Goal: Task Accomplishment & Management: Use online tool/utility

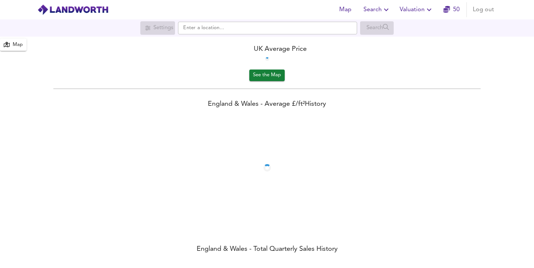
click at [410, 10] on span "Valuation" at bounding box center [417, 9] width 34 height 10
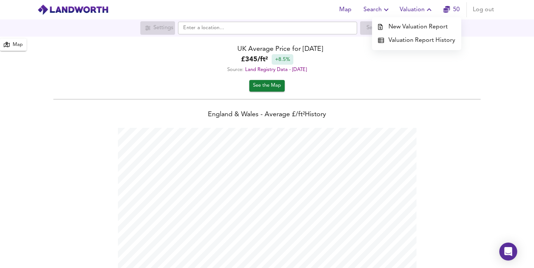
scroll to position [268, 534]
click at [404, 28] on li "New Valuation Report" at bounding box center [416, 26] width 89 height 13
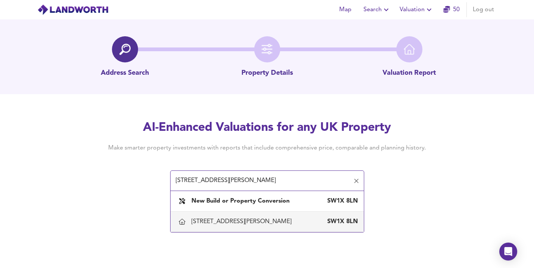
click at [222, 219] on div "[STREET_ADDRESS][PERSON_NAME]" at bounding box center [242, 221] width 103 height 8
type input "[STREET_ADDRESS][PERSON_NAME]"
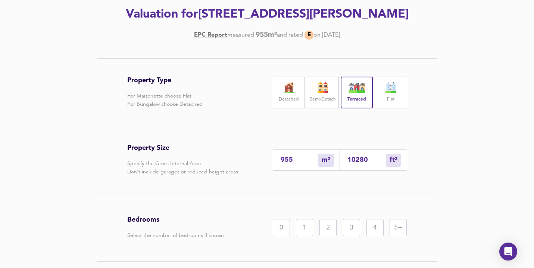
scroll to position [108, 0]
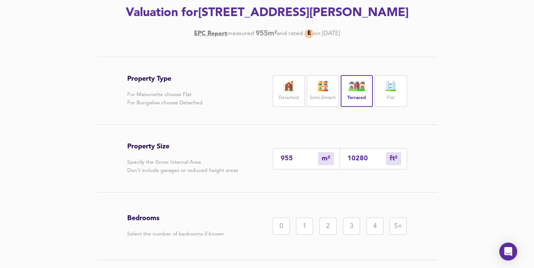
click at [355, 160] on input "10280" at bounding box center [366, 158] width 38 height 8
type input "0"
type input "1"
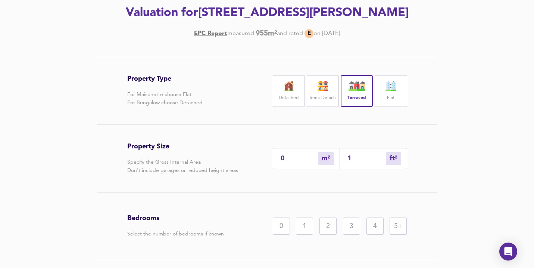
type input "11"
type input "10"
type input "113"
type input "105"
type input "1134"
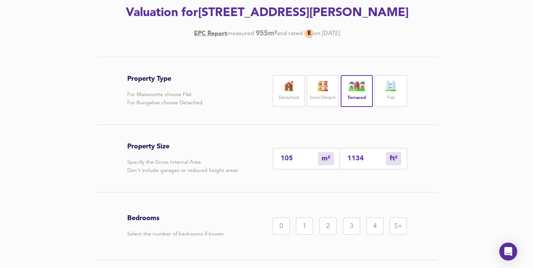
type input "1054"
type input "11341"
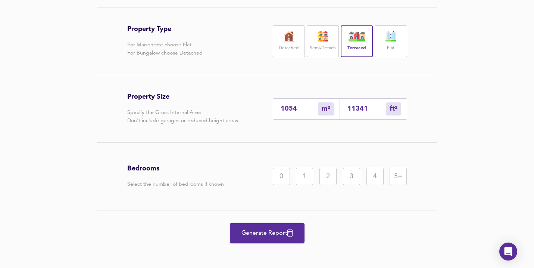
scroll to position [157, 0]
click at [392, 175] on div "5+" at bounding box center [398, 176] width 17 height 17
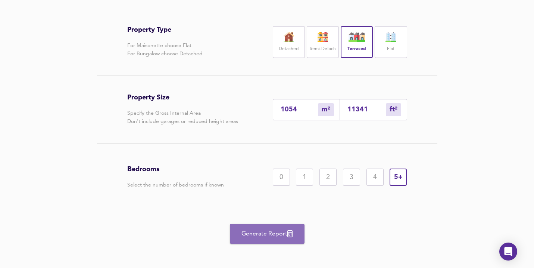
click at [266, 233] on span "Generate Report" at bounding box center [267, 233] width 60 height 10
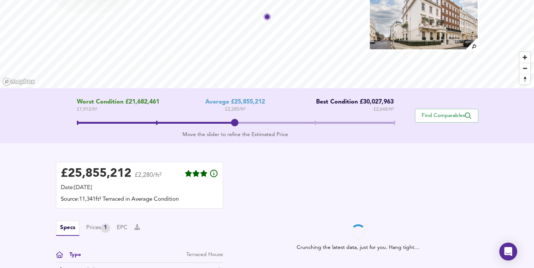
scroll to position [64, 0]
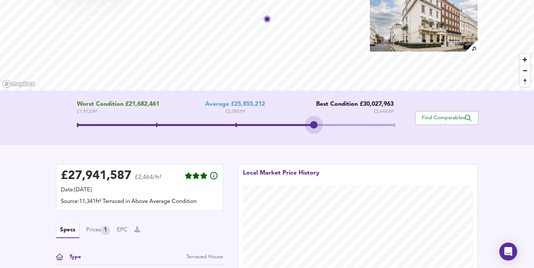
drag, startPoint x: 237, startPoint y: 119, endPoint x: 345, endPoint y: 118, distance: 107.5
click at [345, 118] on div "Worst Condition £21,682,461 £ 1,912 / ft² Average £25,855,212 £ 2,280 / ft² Bes…" at bounding box center [235, 118] width 359 height 34
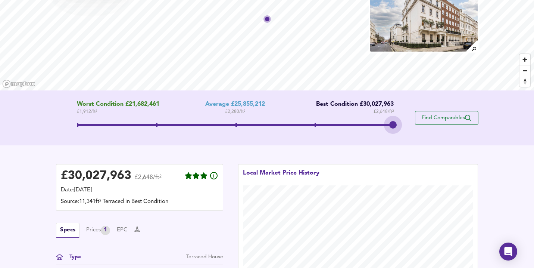
drag, startPoint x: 318, startPoint y: 122, endPoint x: 417, endPoint y: 121, distance: 99.6
click at [417, 121] on div "Worst Condition £21,682,461 £ 1,912 / ft² Average £25,855,212 £ 2,280 / ft² Bes…" at bounding box center [267, 118] width 422 height 34
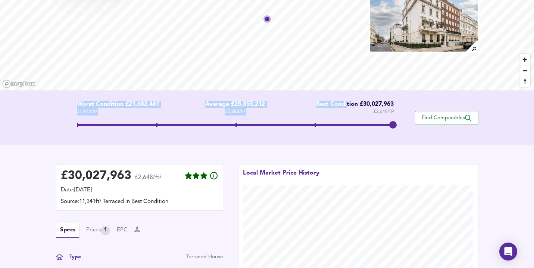
drag, startPoint x: 74, startPoint y: 101, endPoint x: 345, endPoint y: 102, distance: 270.9
click at [345, 102] on div "Worst Condition £21,682,461 £ 1,912 / ft² Average £25,855,212 £ 2,280 / ft² Bes…" at bounding box center [235, 118] width 359 height 34
drag, startPoint x: 392, startPoint y: 103, endPoint x: 114, endPoint y: 94, distance: 278.1
click at [114, 94] on div "Worst Condition £21,682,461 £ 1,912 / ft² Average £25,855,212 £ 2,280 / ft² Bes…" at bounding box center [267, 117] width 534 height 55
copy div "Worst Condition £21,682,461 £ 1,912 / ft² Average £25,855,212 £ 2,280 / ft² Bes…"
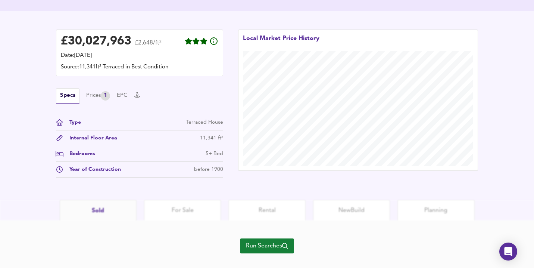
scroll to position [211, 0]
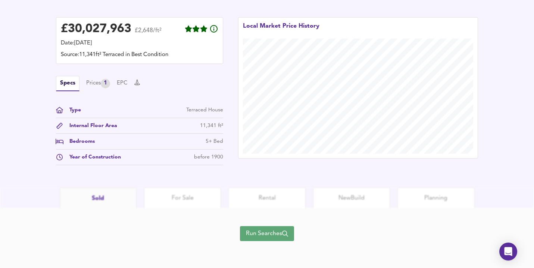
click at [271, 231] on span "Run Searches" at bounding box center [267, 233] width 42 height 10
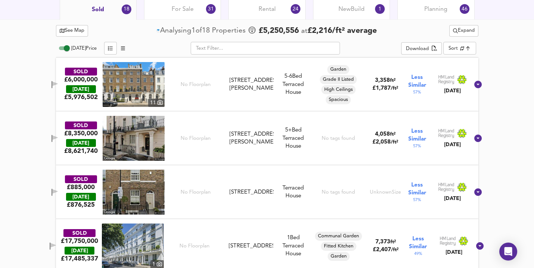
scroll to position [370, 0]
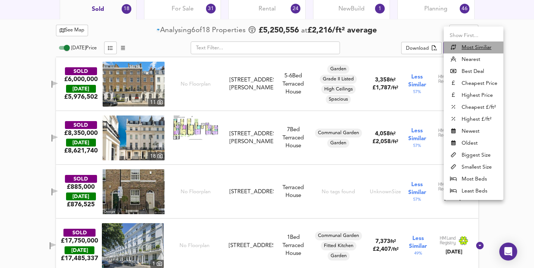
click at [474, 48] on u "Most Similiar" at bounding box center [477, 47] width 30 height 7
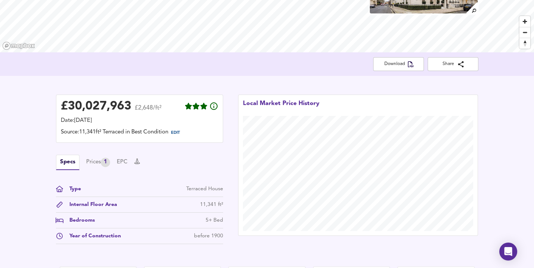
scroll to position [0, 0]
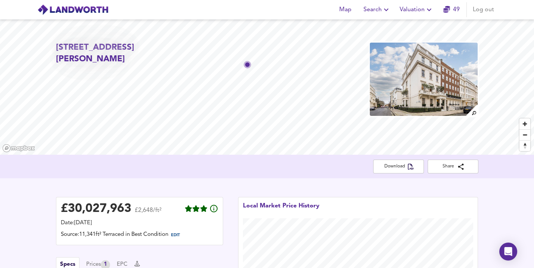
drag, startPoint x: 156, startPoint y: 59, endPoint x: 111, endPoint y: 57, distance: 45.5
click at [111, 57] on h2 "[STREET_ADDRESS][PERSON_NAME]" at bounding box center [123, 54] width 135 height 24
copy h2 "SW1X 8LN"
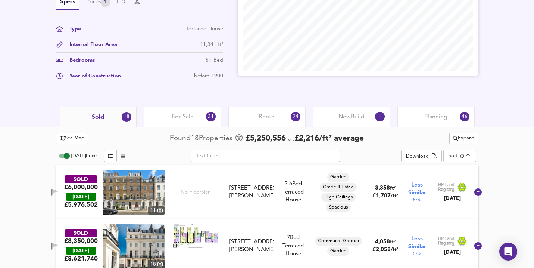
scroll to position [265, 0]
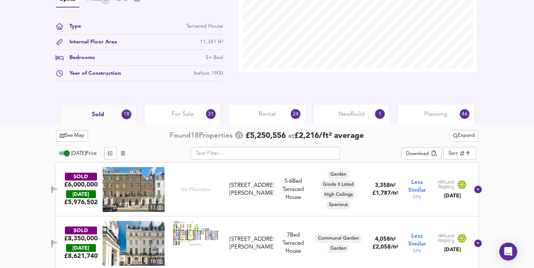
click at [425, 121] on div "Planning 46" at bounding box center [435, 114] width 77 height 21
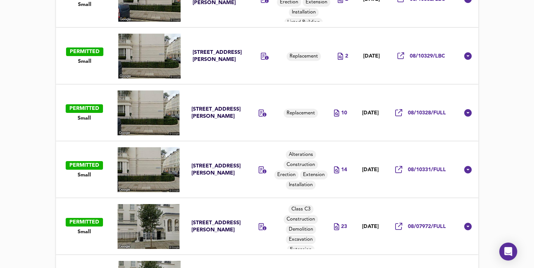
scroll to position [2271, 0]
